Goal: Navigation & Orientation: Find specific page/section

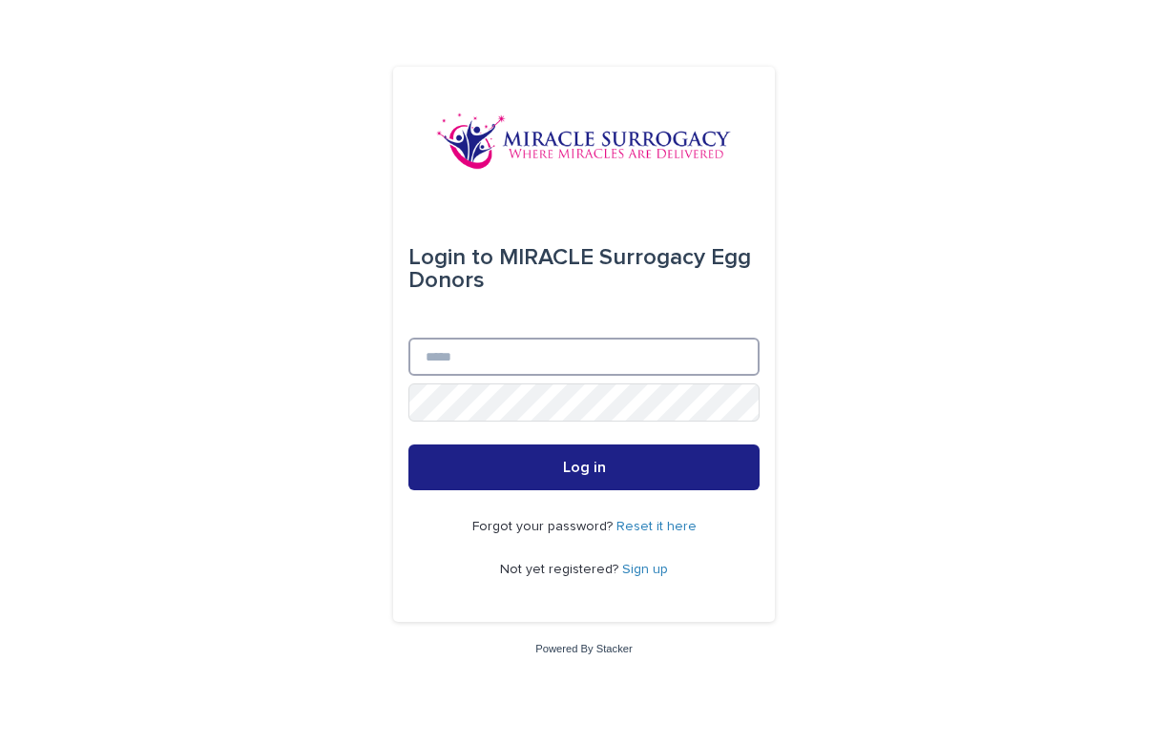
click at [581, 362] on input "Email" at bounding box center [583, 357] width 351 height 38
type input "**********"
click at [584, 468] on button "Log in" at bounding box center [583, 468] width 351 height 46
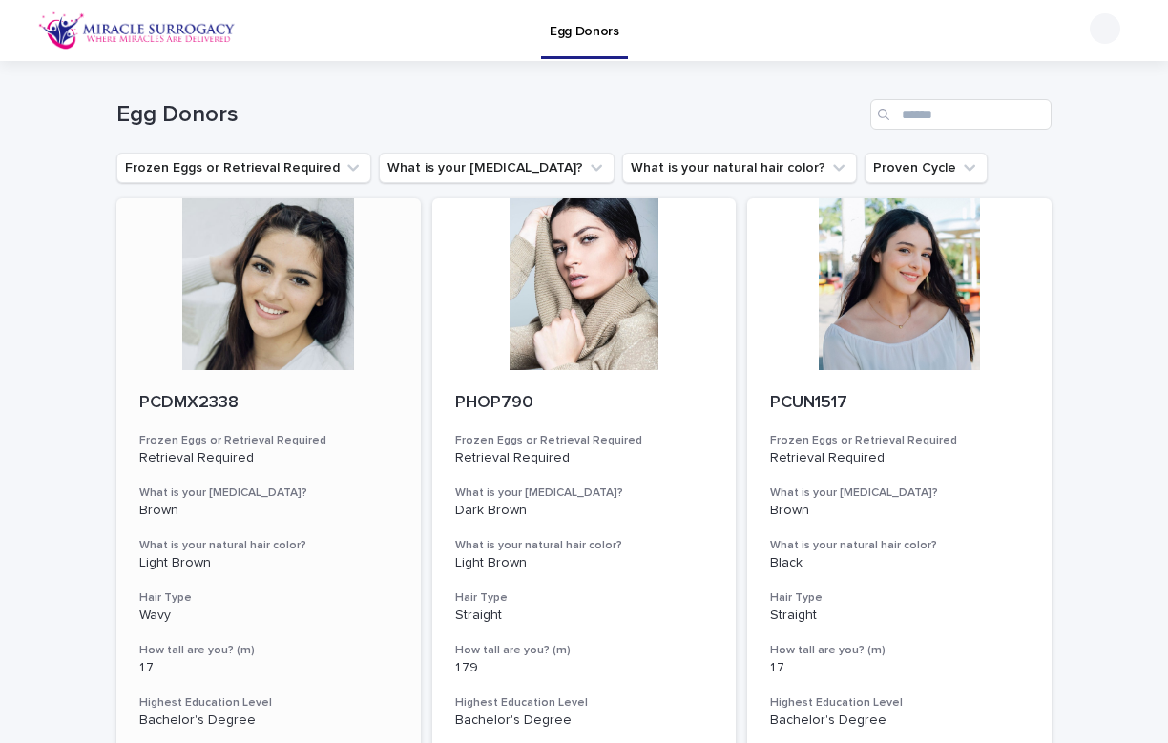
click at [353, 327] on div at bounding box center [268, 284] width 304 height 172
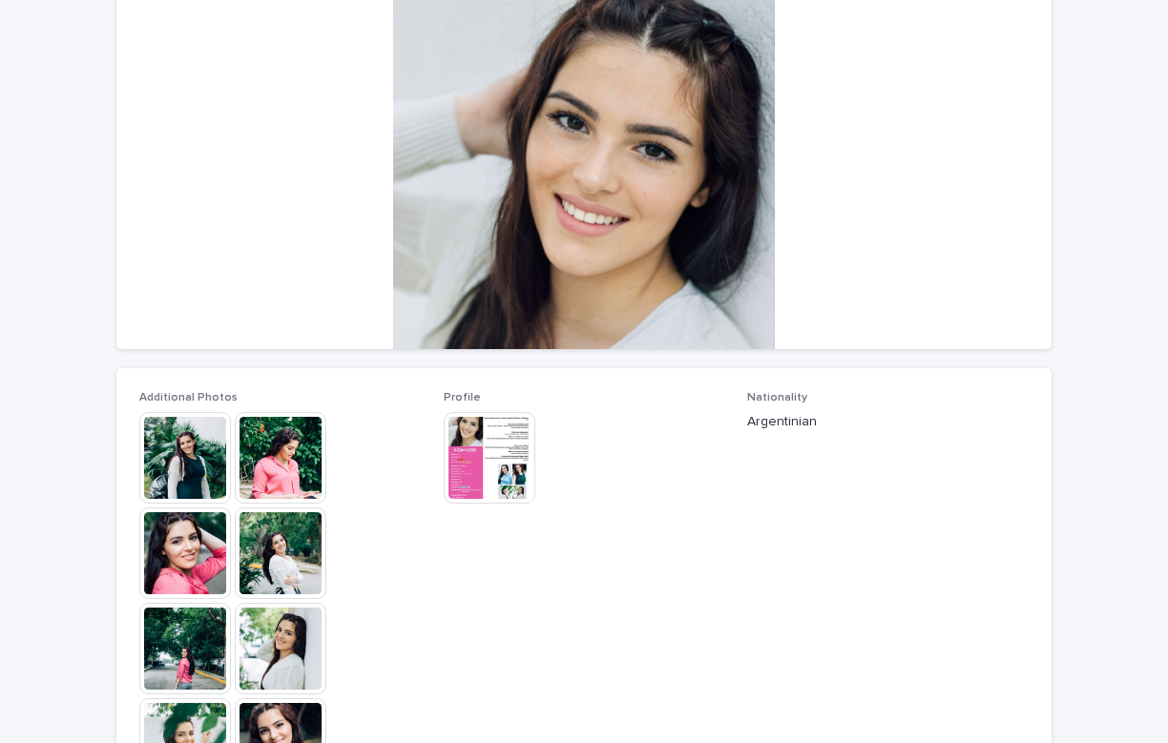
scroll to position [230, 0]
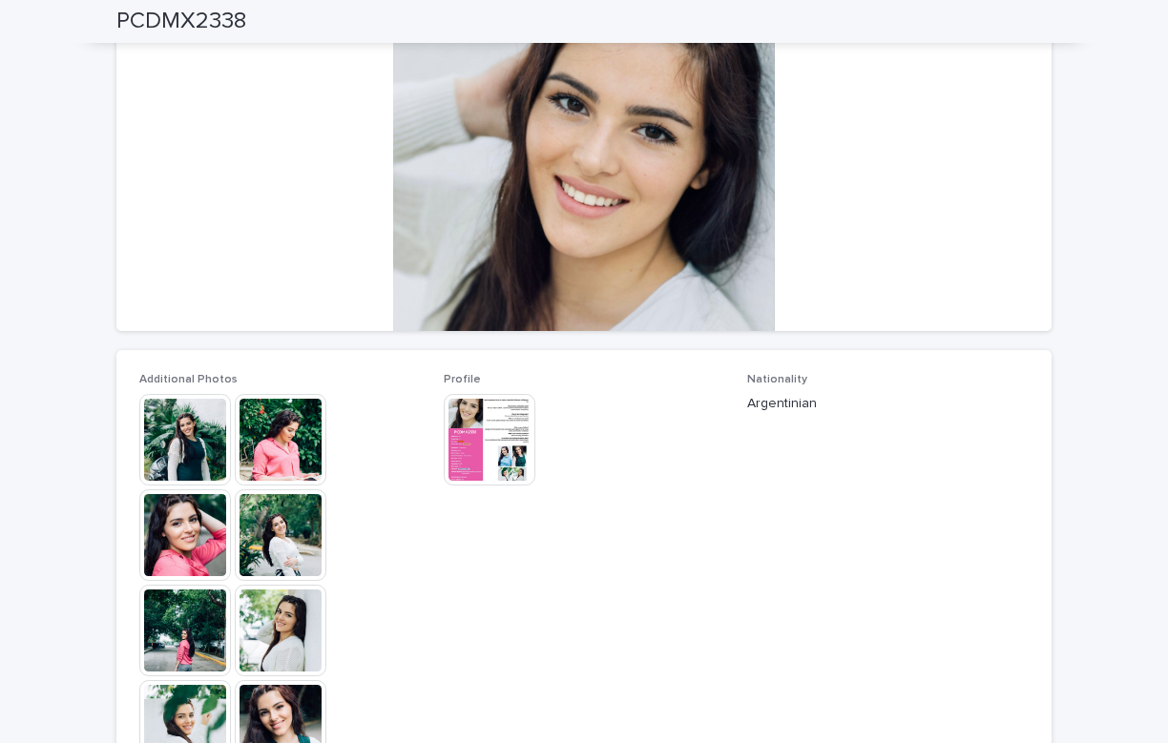
click at [276, 545] on img at bounding box center [281, 535] width 92 height 92
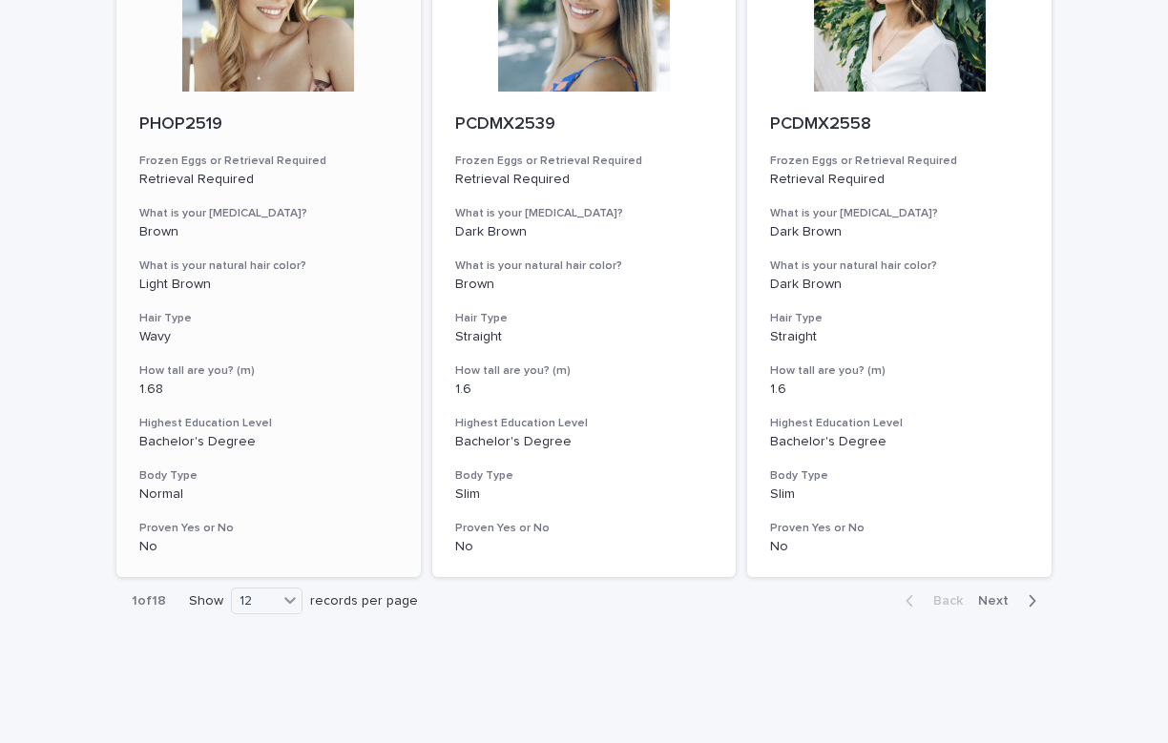
scroll to position [2285, 0]
click at [1001, 595] on span "Next" at bounding box center [999, 601] width 42 height 13
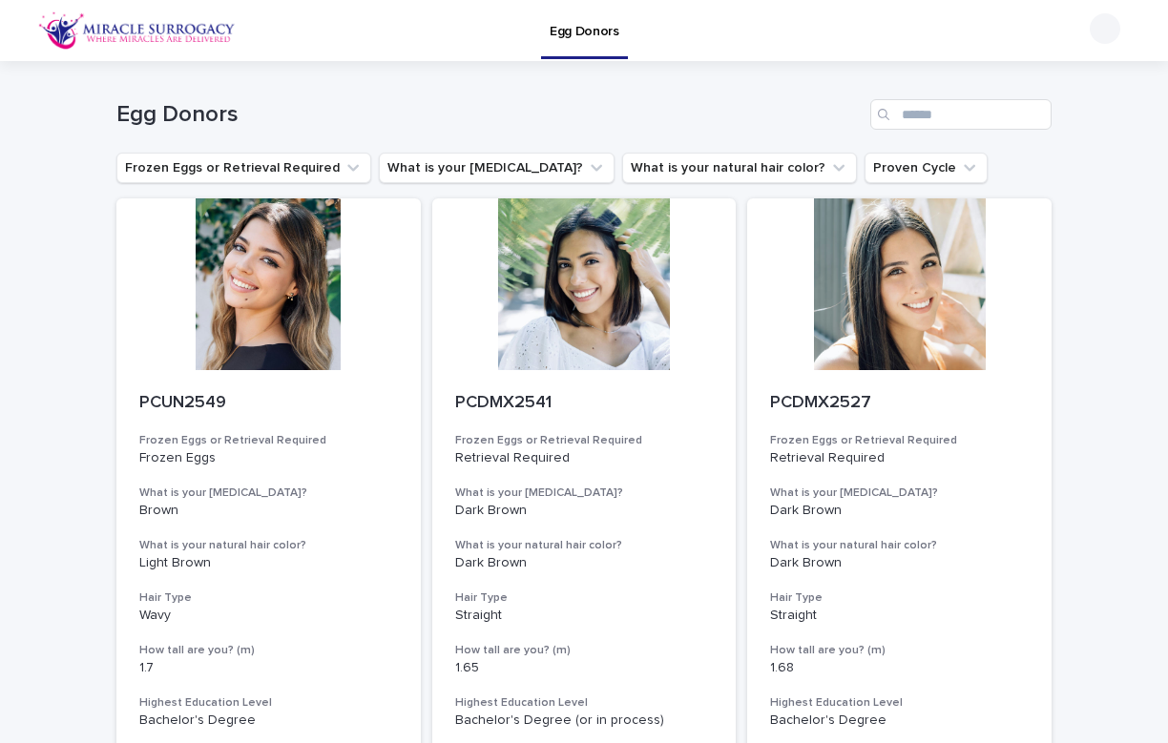
click at [1100, 24] on div at bounding box center [1104, 28] width 31 height 31
click at [1065, 78] on p "Log Out" at bounding box center [1086, 83] width 120 height 32
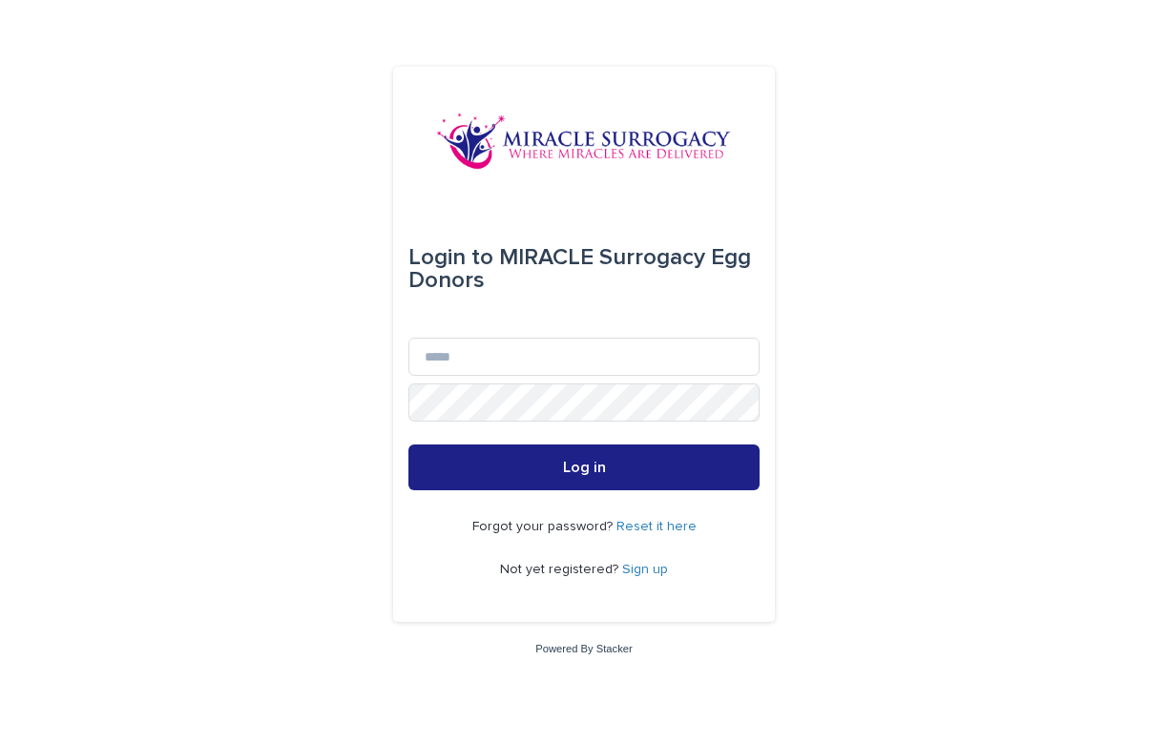
click at [631, 574] on link "Sign up" at bounding box center [645, 569] width 46 height 13
